Goal: Check status: Check status

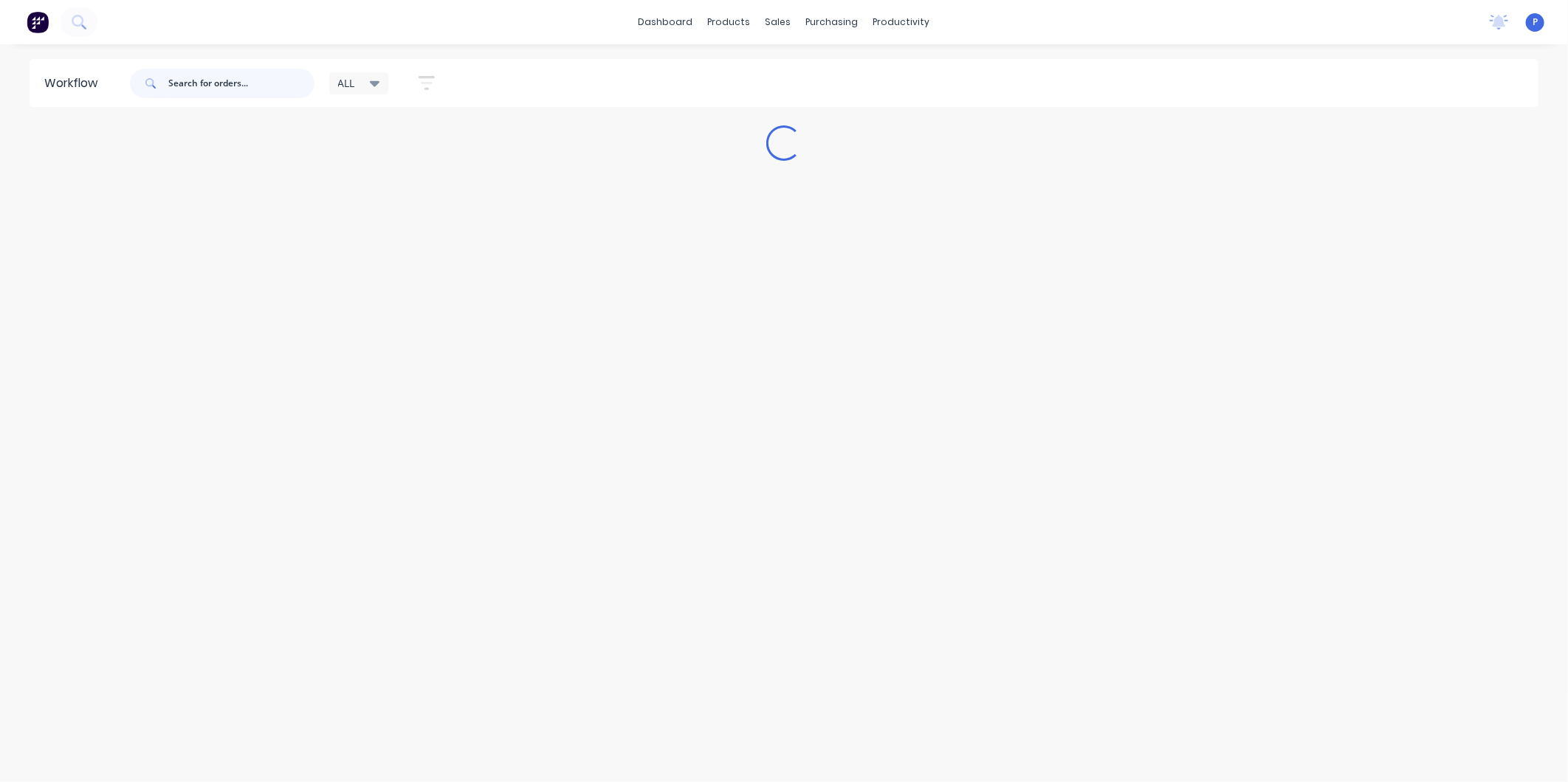
click at [193, 92] on input "text" at bounding box center [242, 83] width 146 height 30
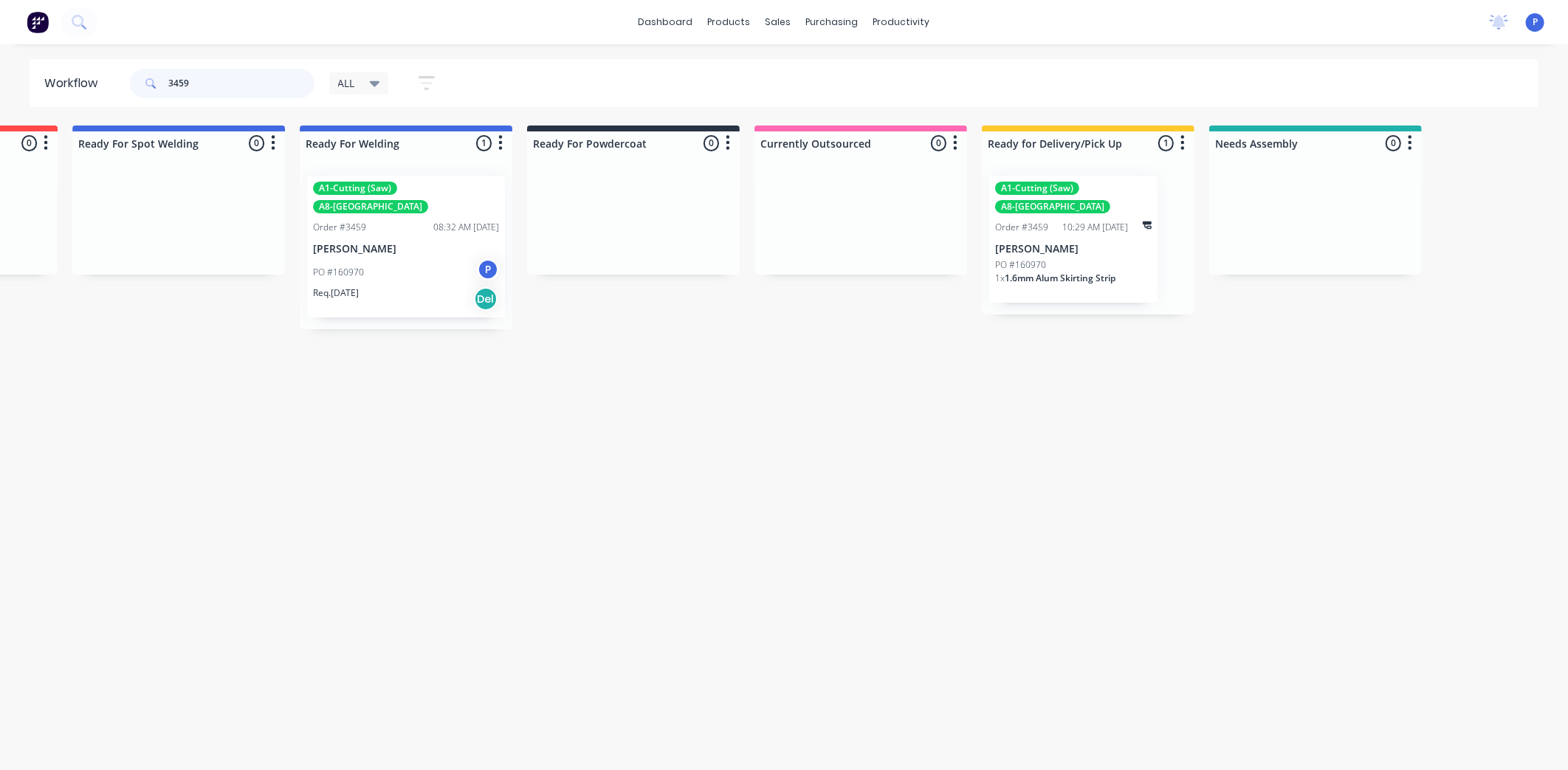
scroll to position [0, 3249]
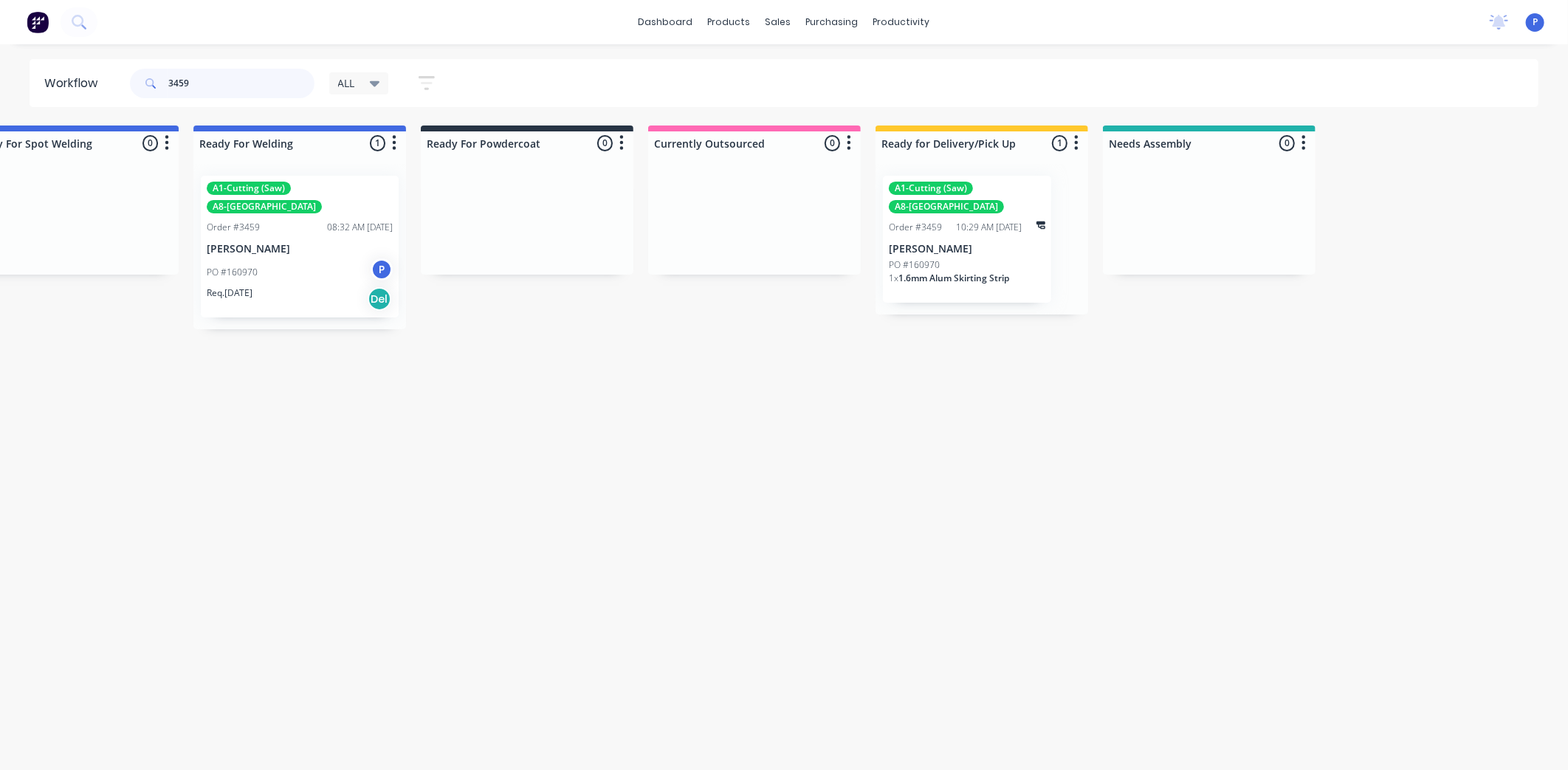
type input "3459"
click at [303, 243] on p "[PERSON_NAME]" at bounding box center [300, 249] width 186 height 13
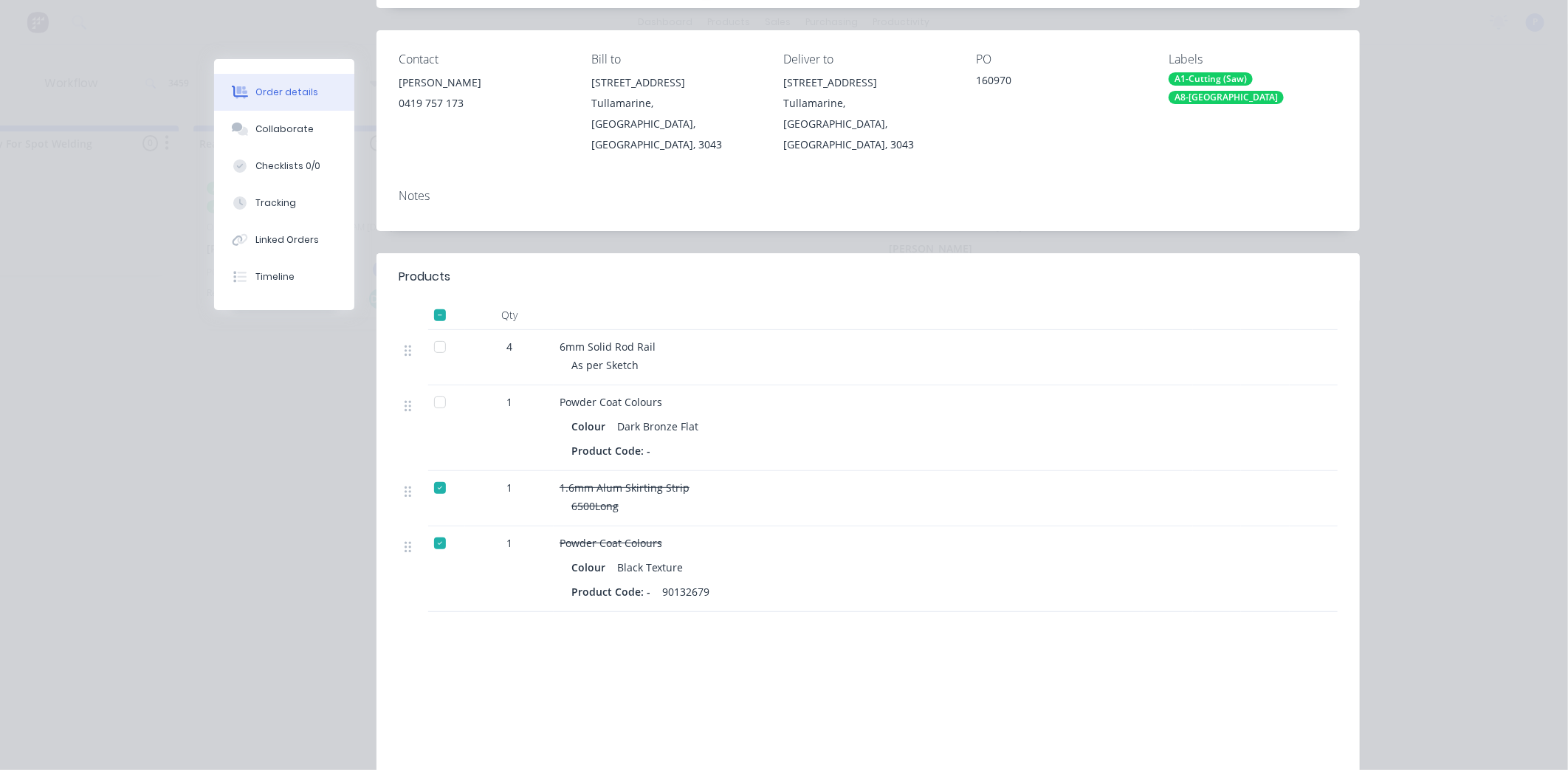
scroll to position [245, 0]
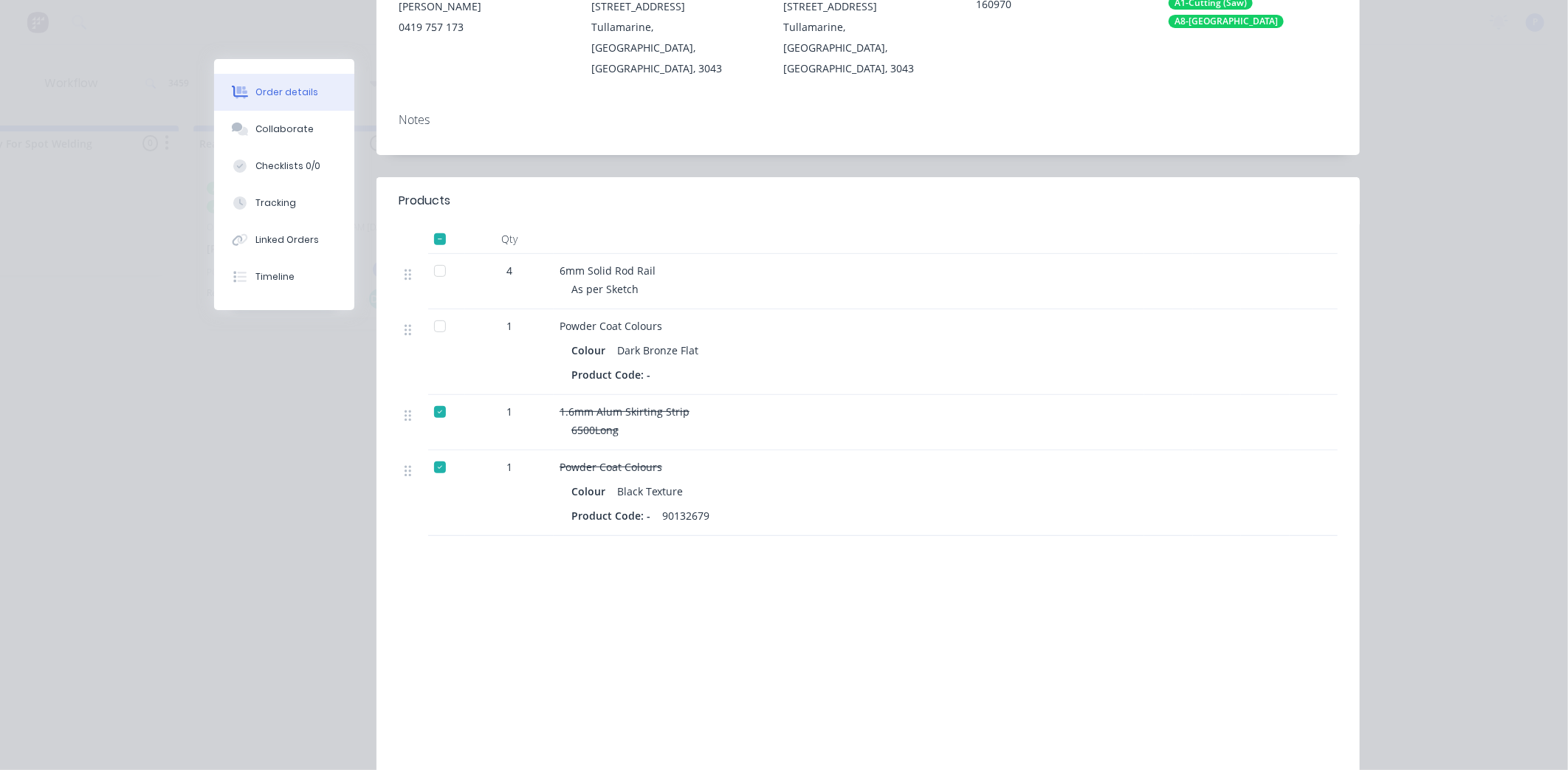
click at [449, 255] on div at bounding box center [447, 282] width 37 height 55
click at [439, 256] on div at bounding box center [440, 270] width 30 height 30
click at [439, 311] on div at bounding box center [440, 326] width 30 height 30
click at [271, 175] on button "Checklists 0/0" at bounding box center [284, 166] width 140 height 37
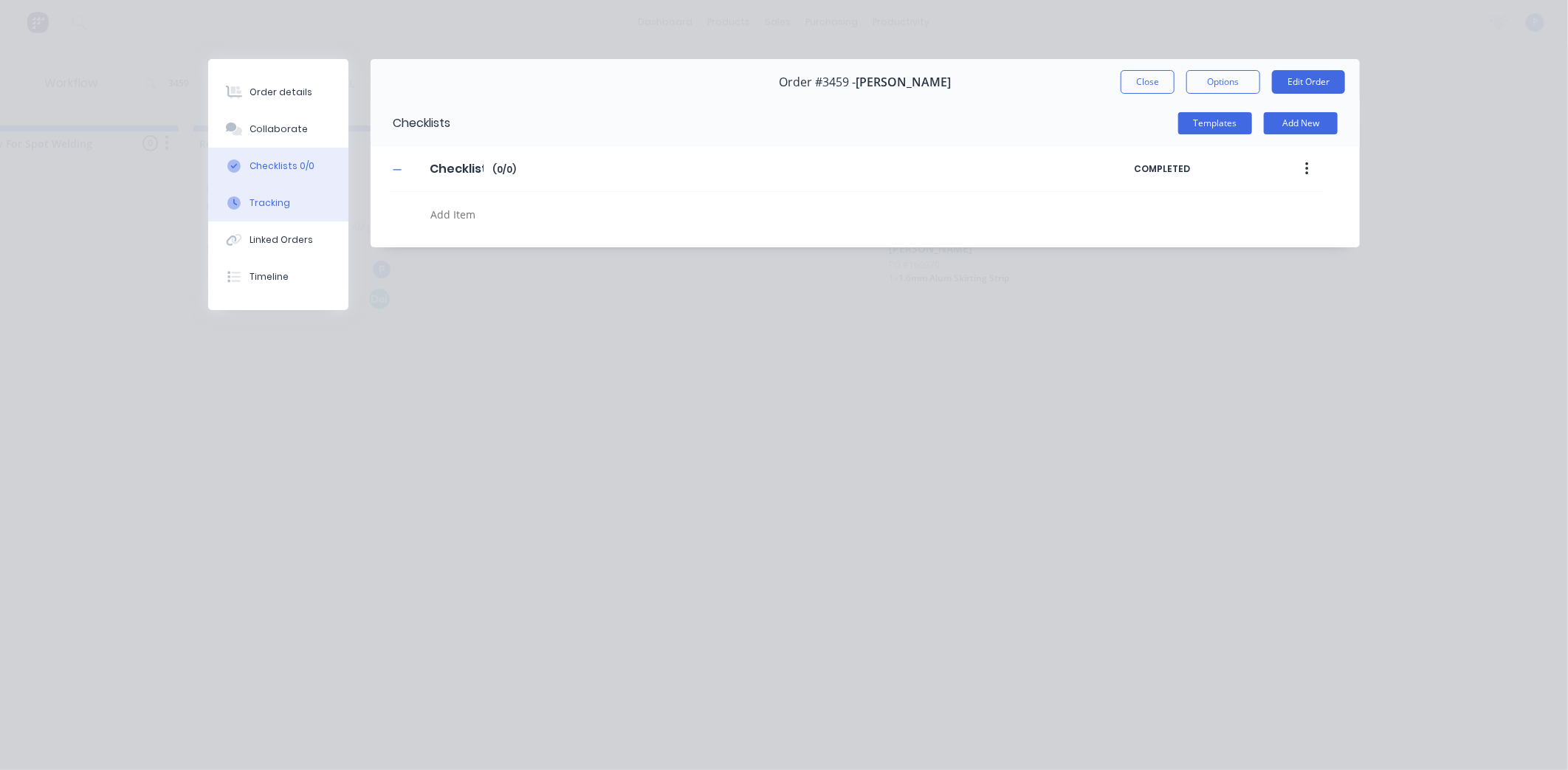
scroll to position [0, 0]
type textarea "x"
click at [271, 192] on button "Tracking" at bounding box center [278, 203] width 140 height 37
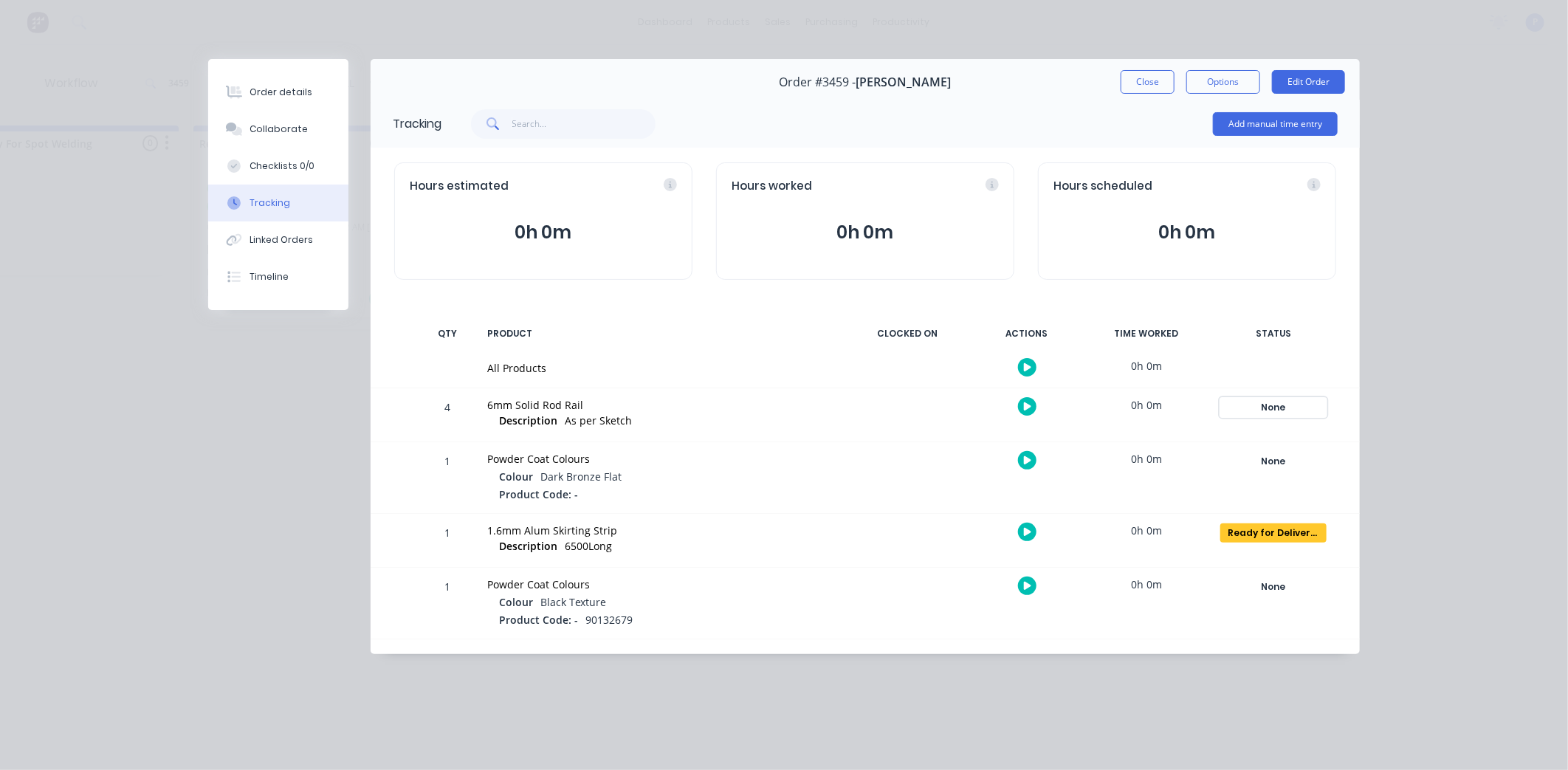
click at [1273, 403] on div "None" at bounding box center [1273, 407] width 106 height 19
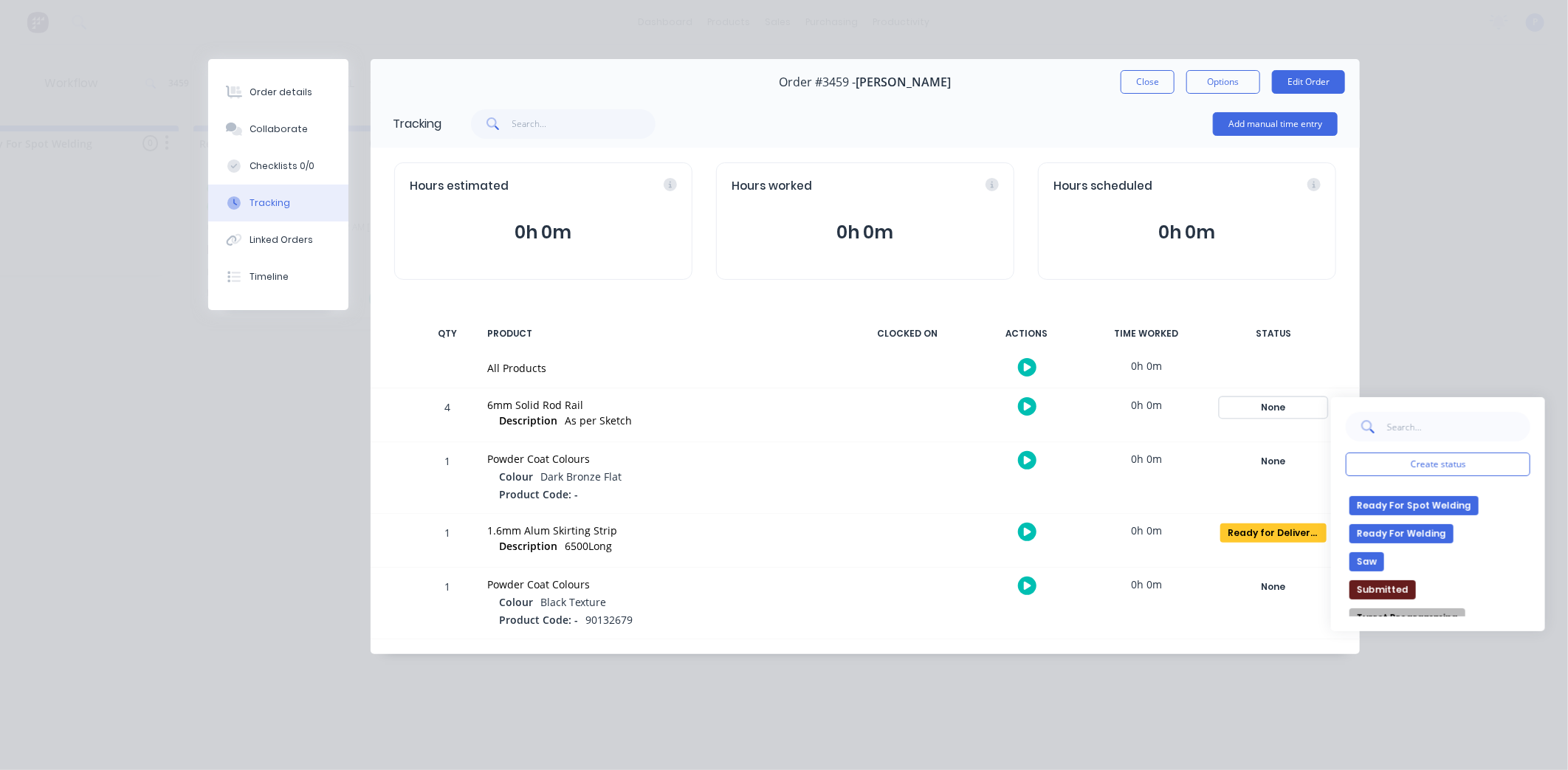
scroll to position [245, 0]
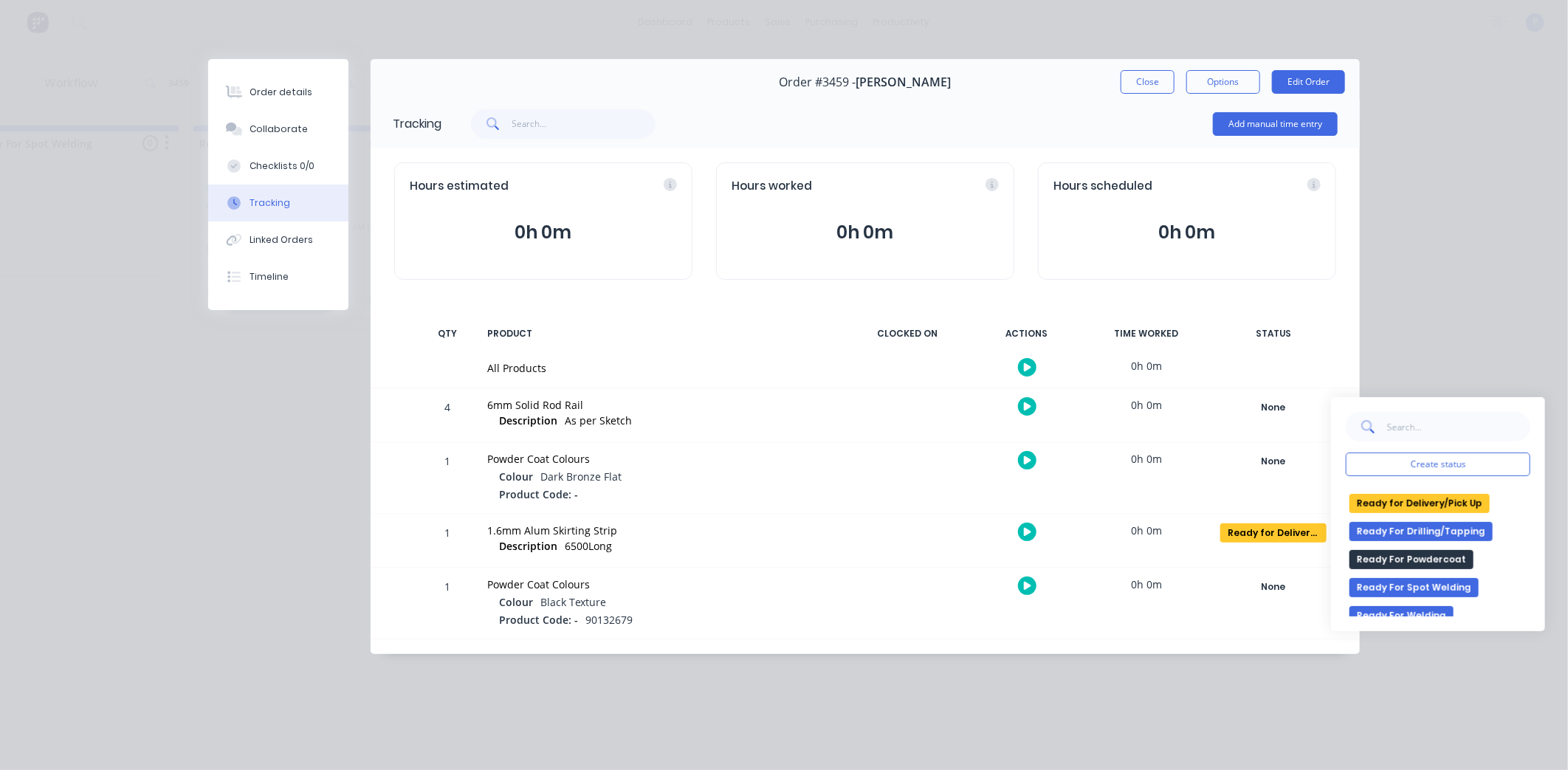
click at [1419, 502] on button "Ready for Delivery/Pick Up" at bounding box center [1420, 504] width 140 height 19
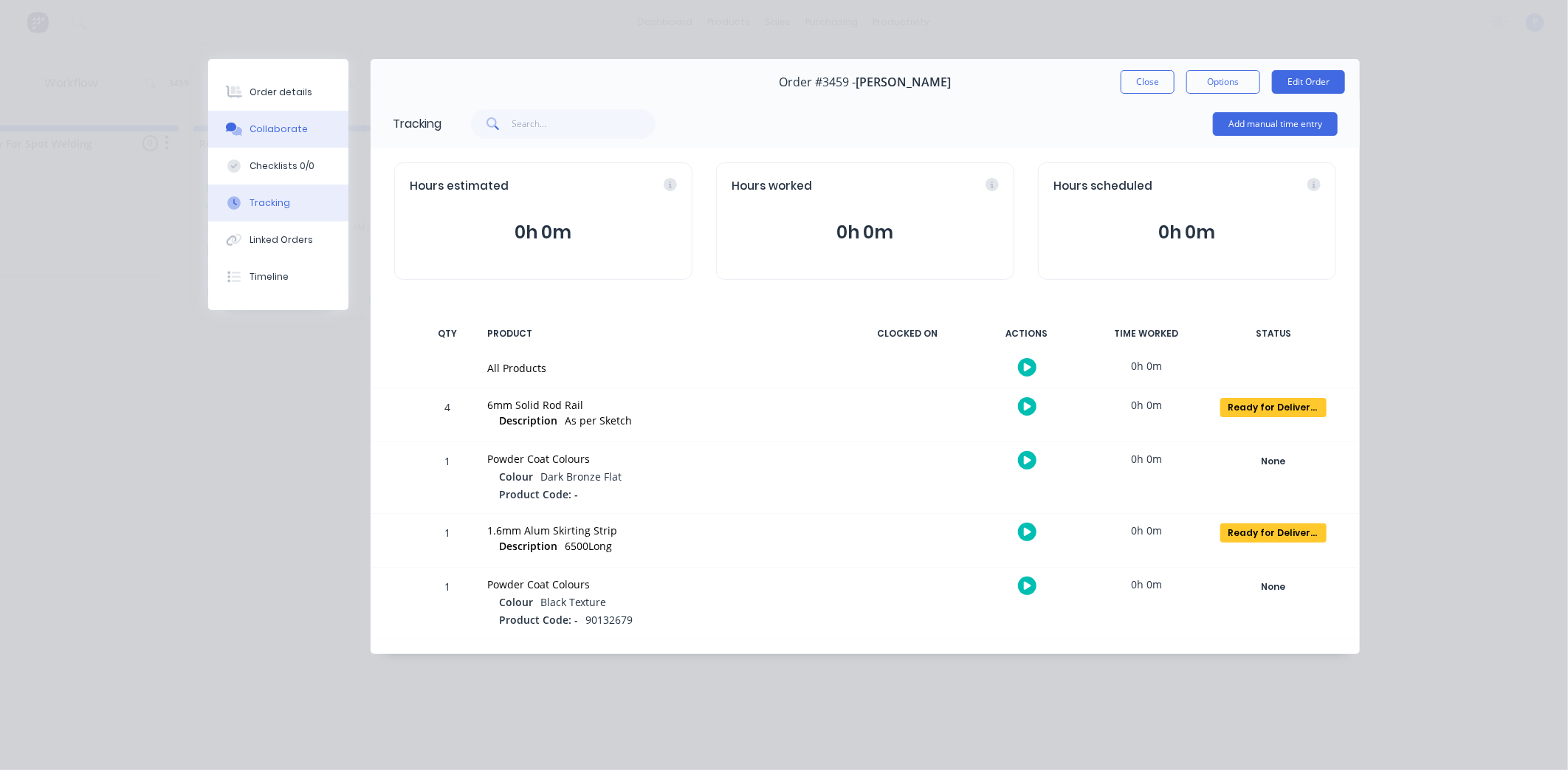
click at [246, 111] on button "Collaborate" at bounding box center [278, 129] width 140 height 37
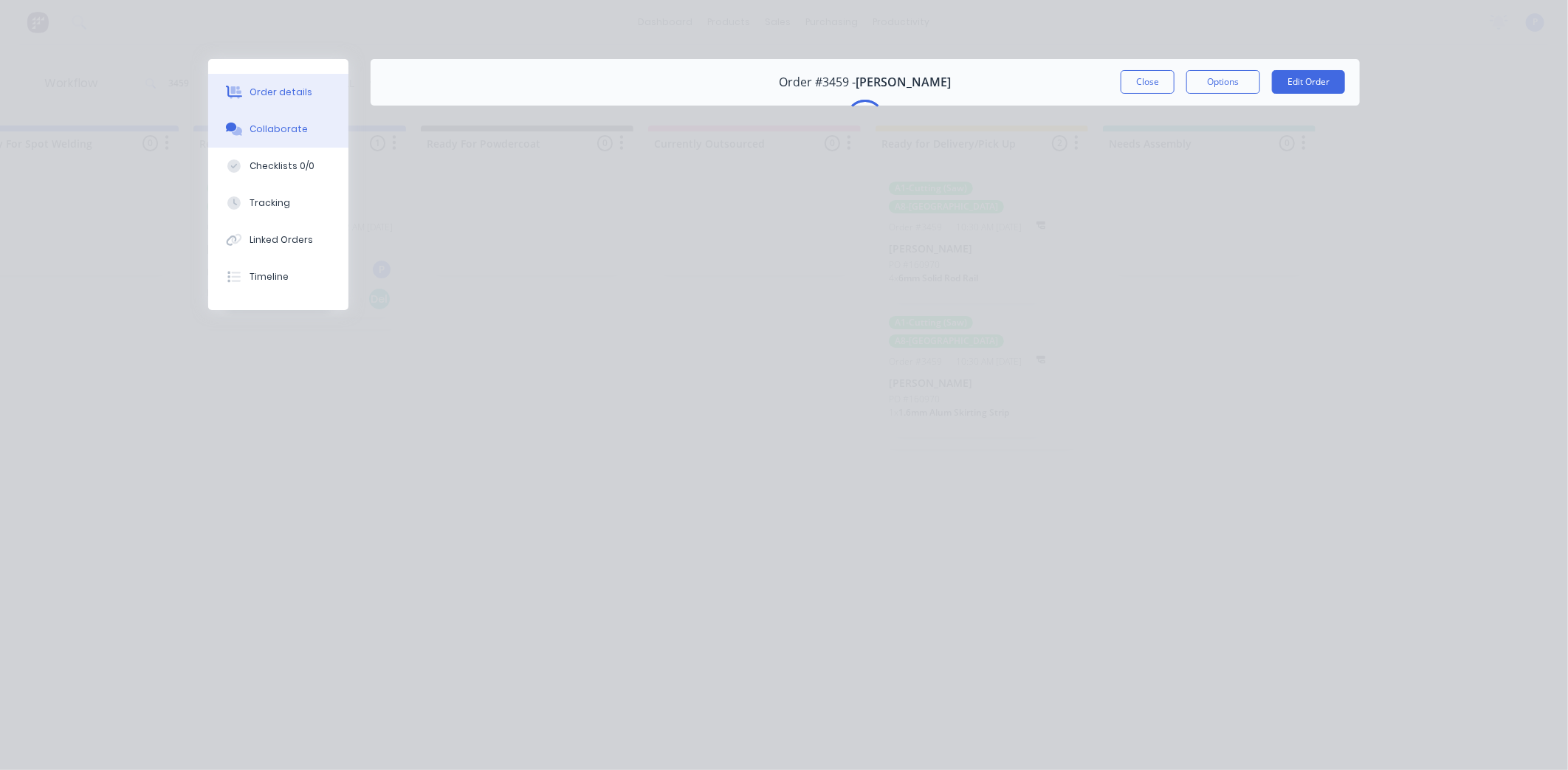
click at [282, 97] on div "Order details" at bounding box center [281, 92] width 63 height 14
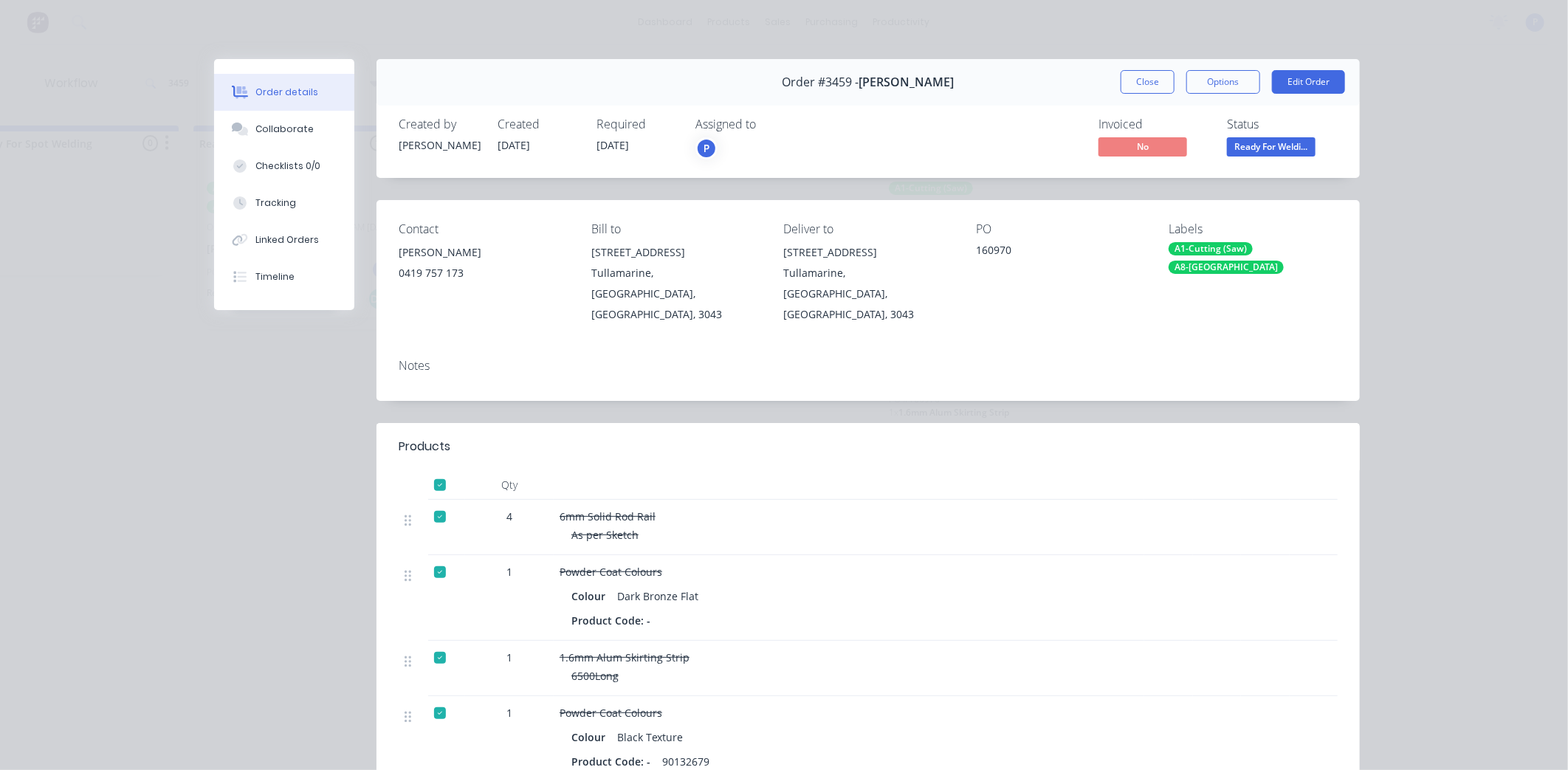
click at [1270, 152] on span "Ready For Weldi..." at bounding box center [1271, 146] width 88 height 18
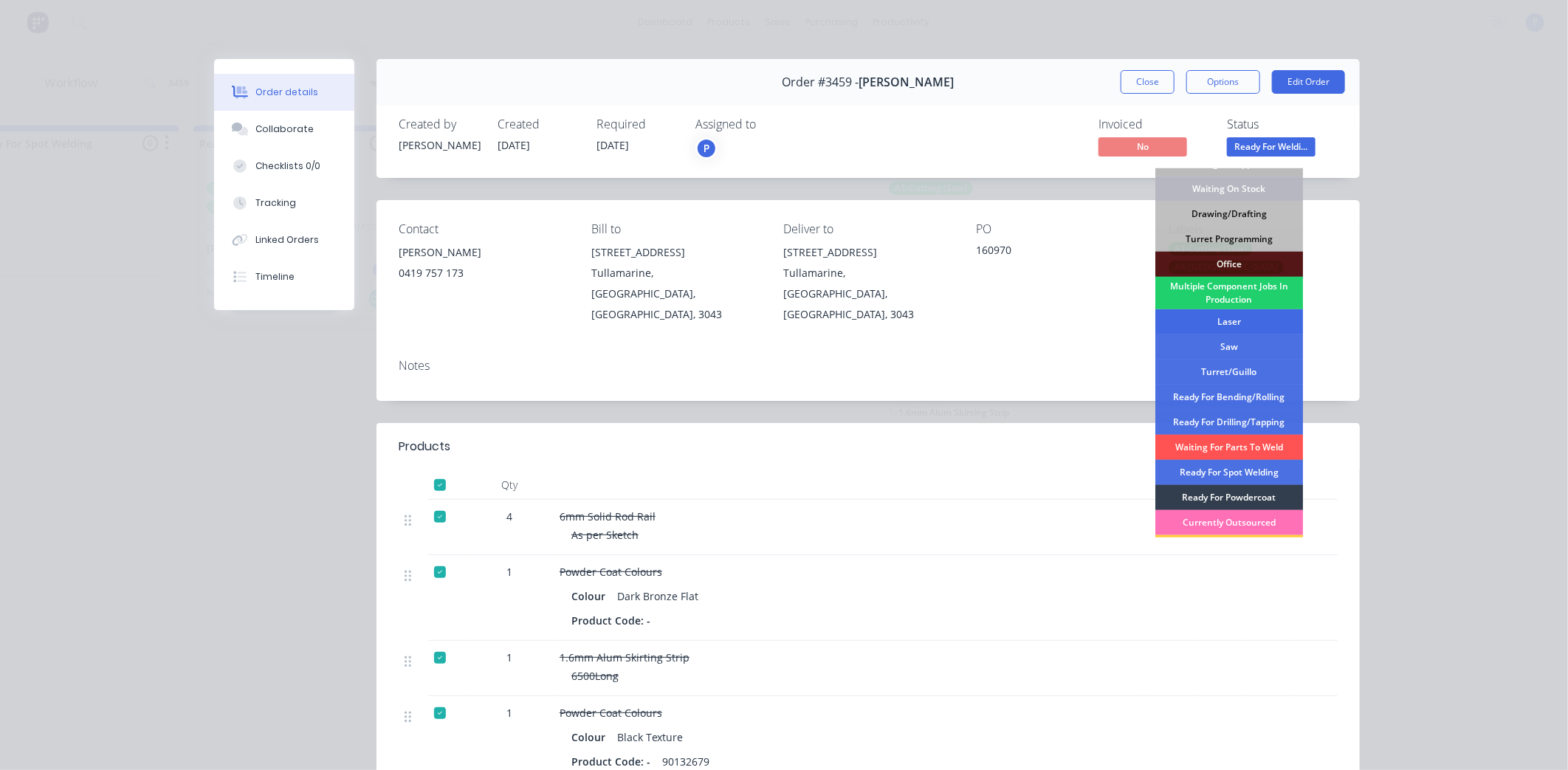
scroll to position [164, 0]
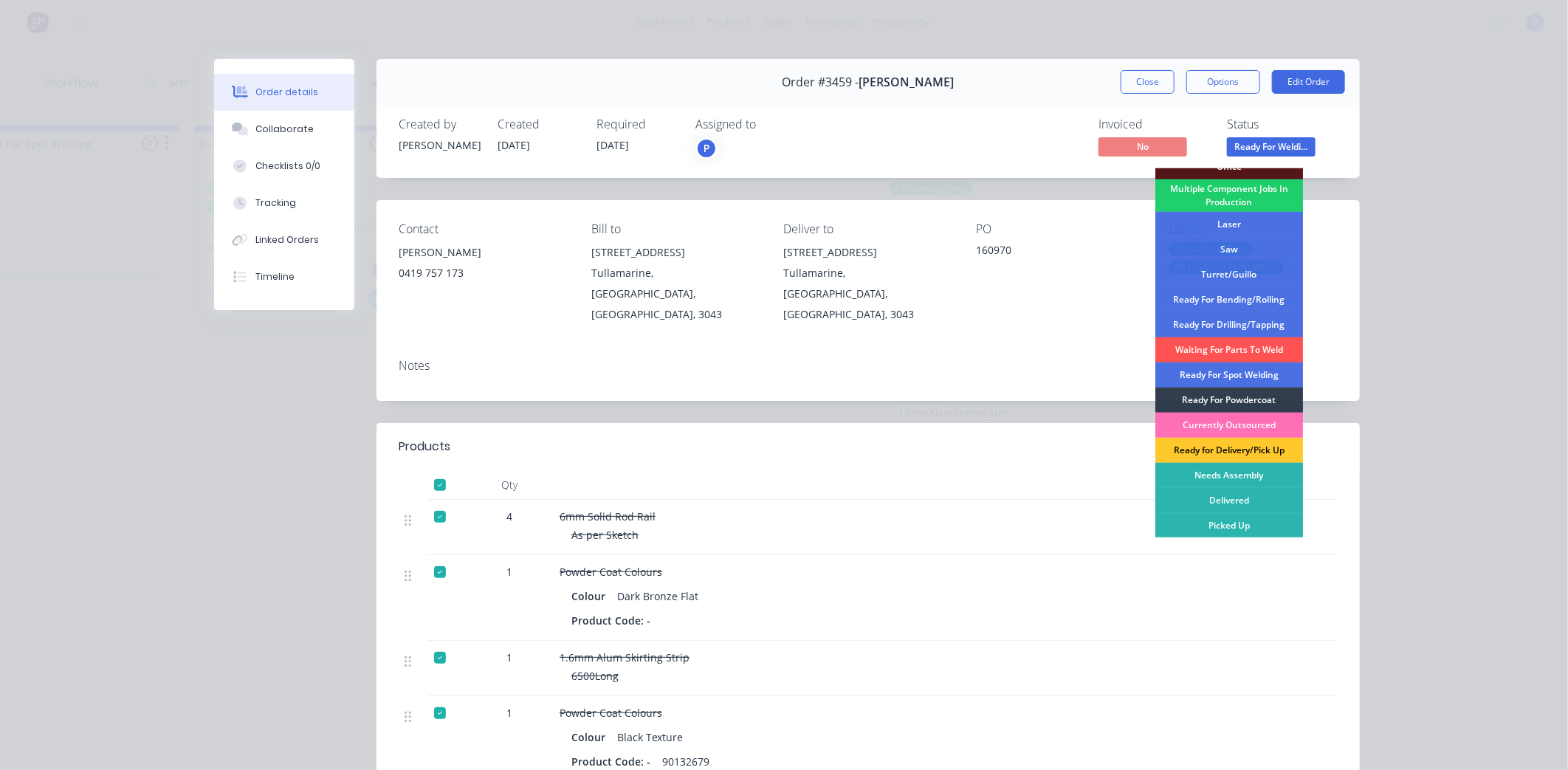
click at [1241, 448] on div "Ready for Delivery/Pick Up" at bounding box center [1229, 450] width 148 height 25
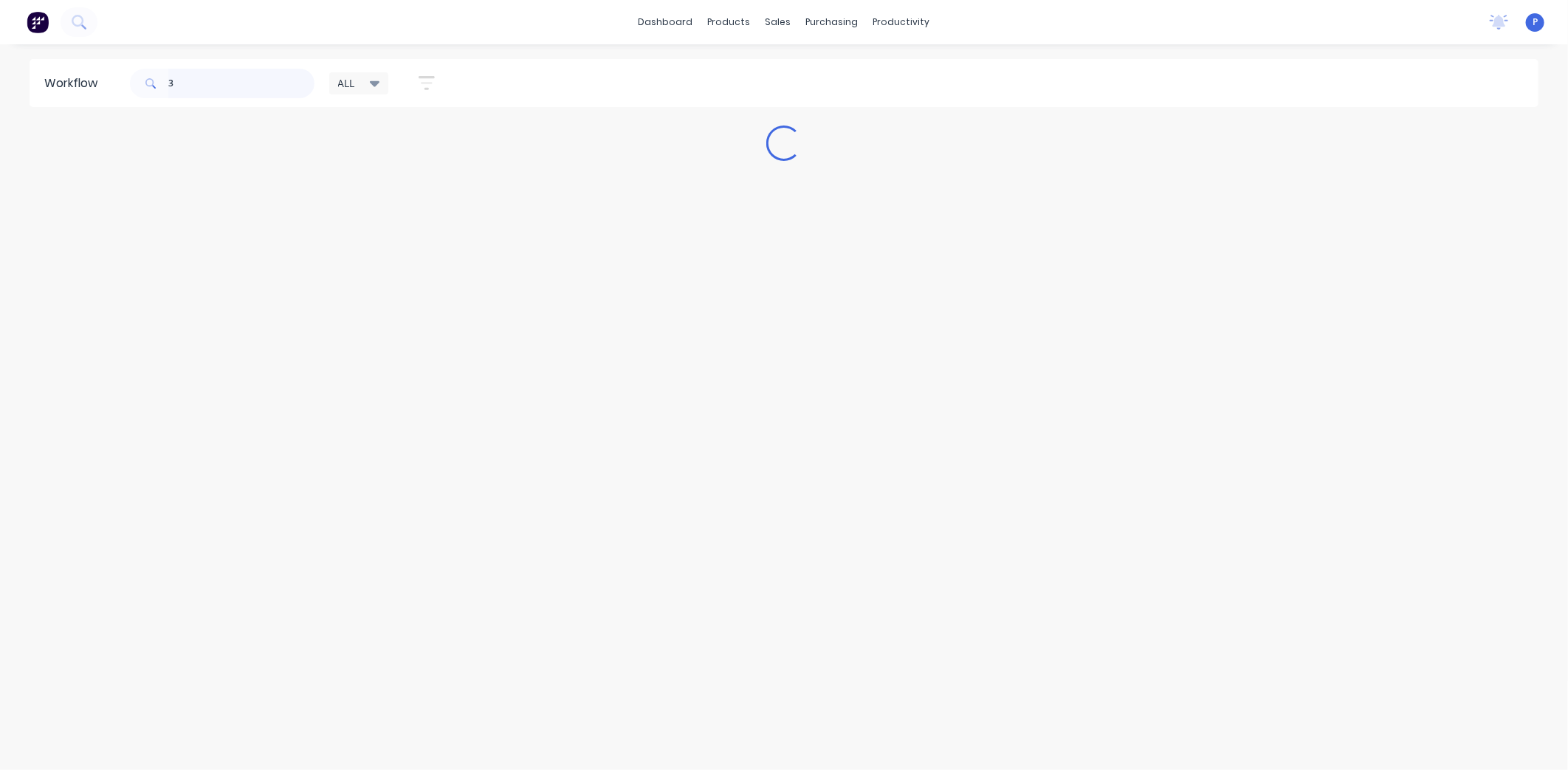
scroll to position [0, 0]
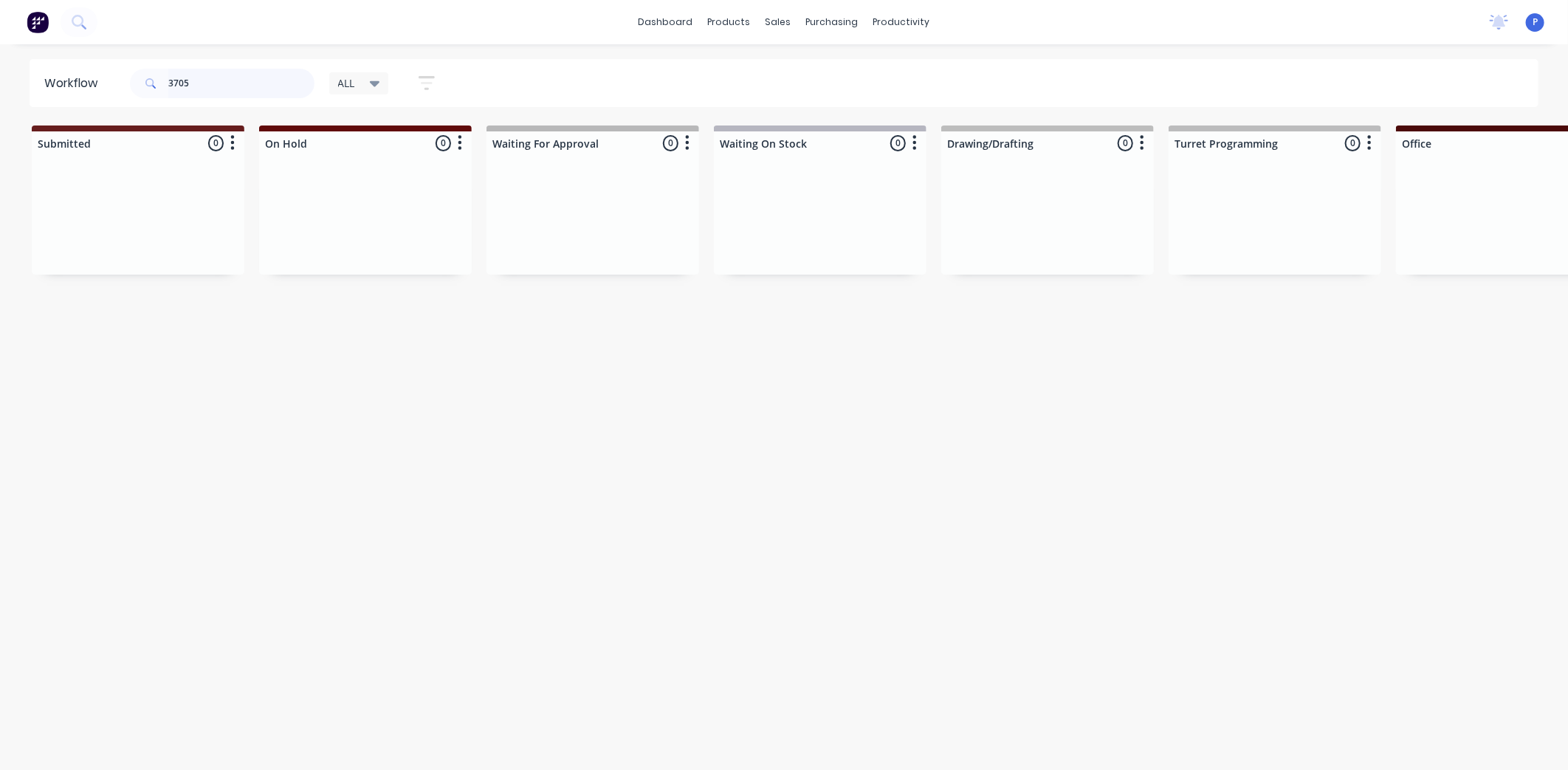
type input "3705"
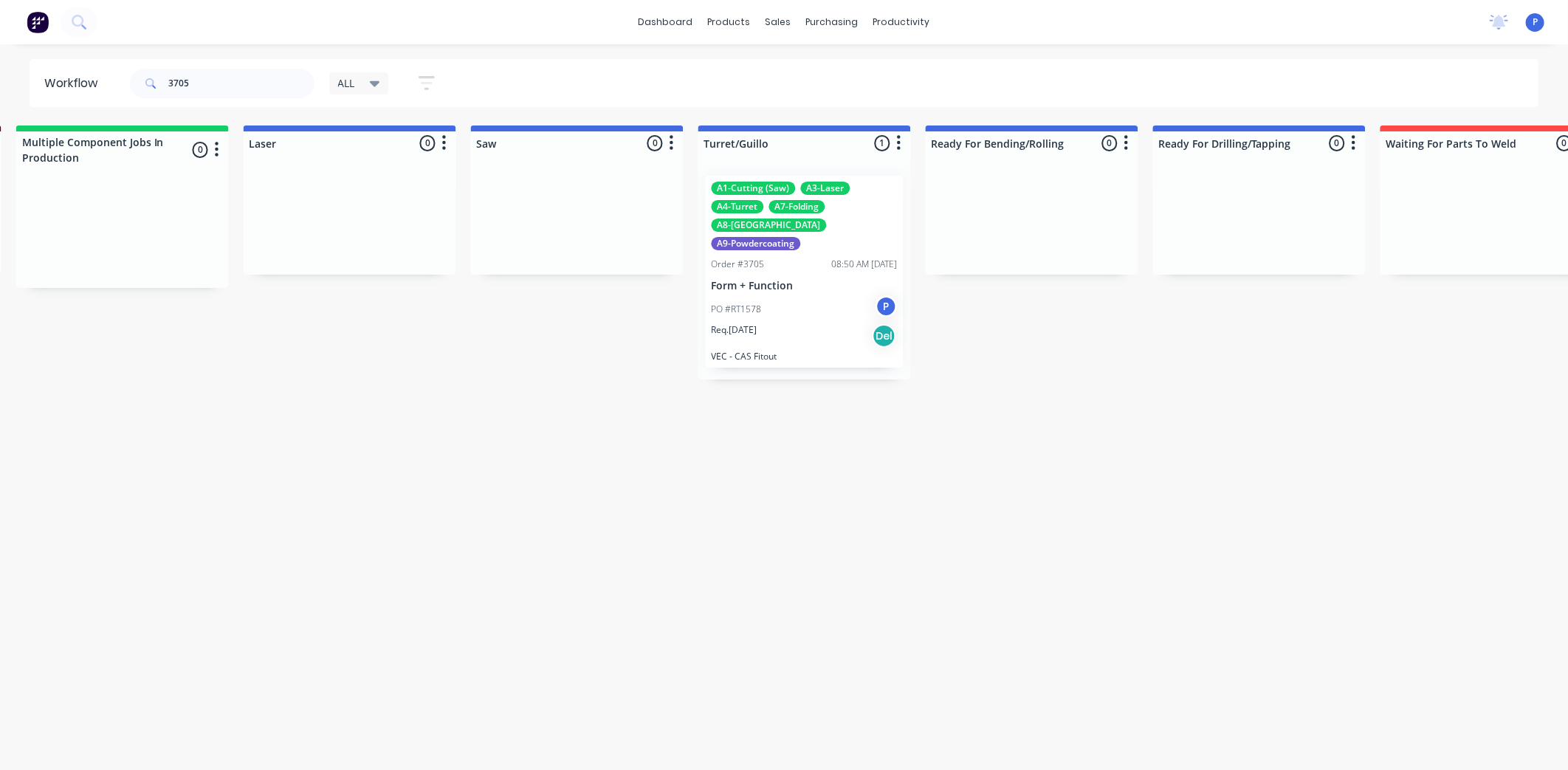
drag, startPoint x: 663, startPoint y: 417, endPoint x: 740, endPoint y: 429, distance: 77.9
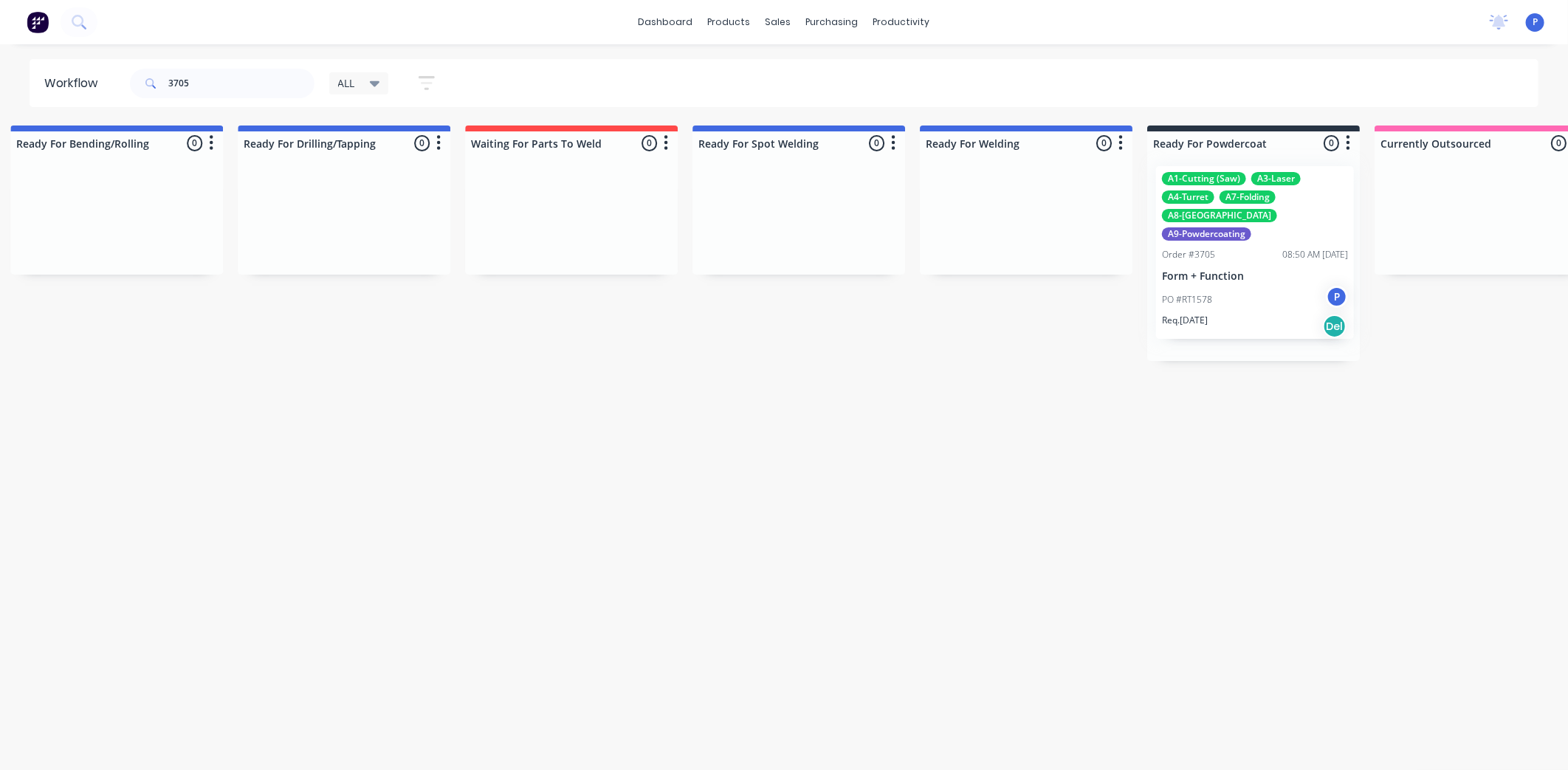
scroll to position [0, 2540]
drag, startPoint x: 697, startPoint y: 260, endPoint x: 1220, endPoint y: 253, distance: 523.0
